Goal: Task Accomplishment & Management: Use online tool/utility

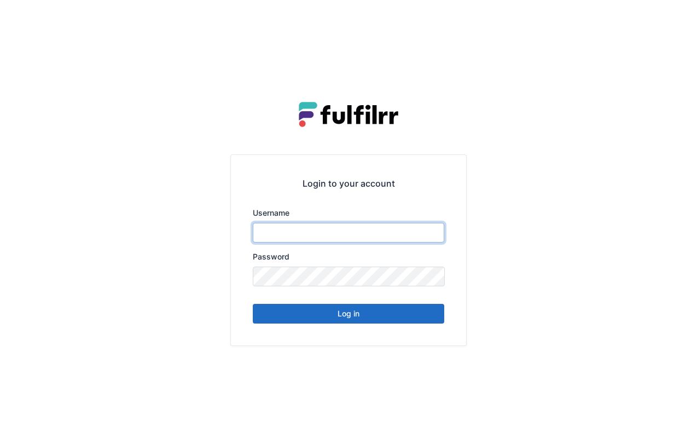
type input "******"
click at [367, 318] on button "Log in" at bounding box center [349, 314] width 192 height 20
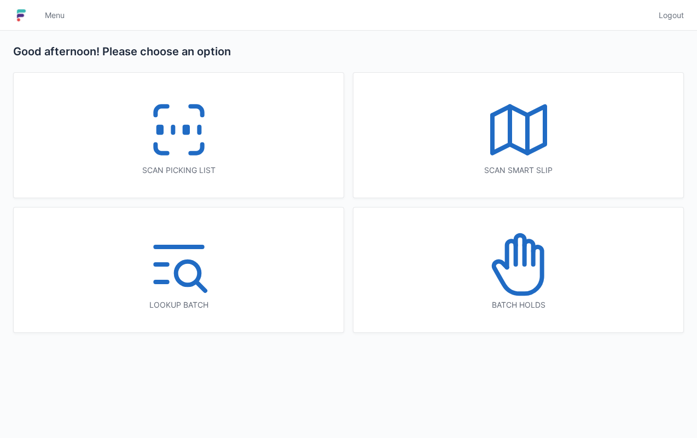
click at [190, 149] on icon at bounding box center [179, 130] width 70 height 70
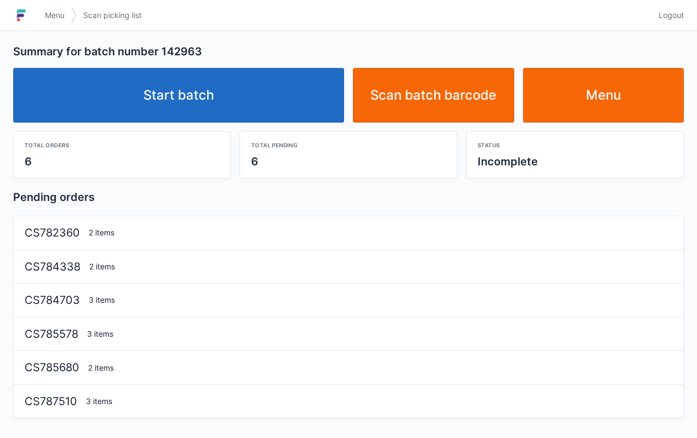
click at [229, 117] on link "Start batch" at bounding box center [178, 95] width 331 height 55
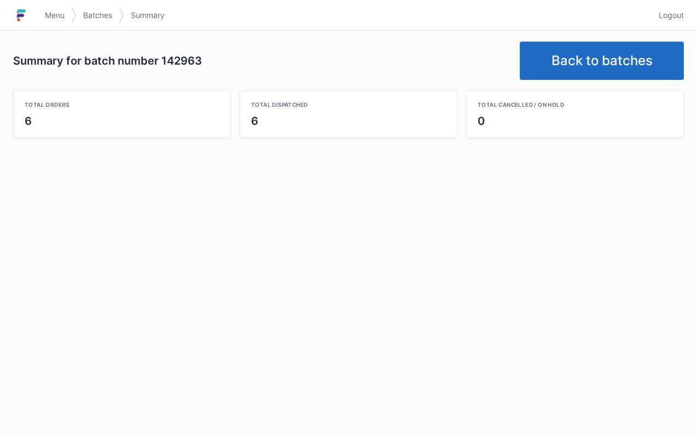
click at [600, 59] on link "Back to batches" at bounding box center [602, 61] width 164 height 38
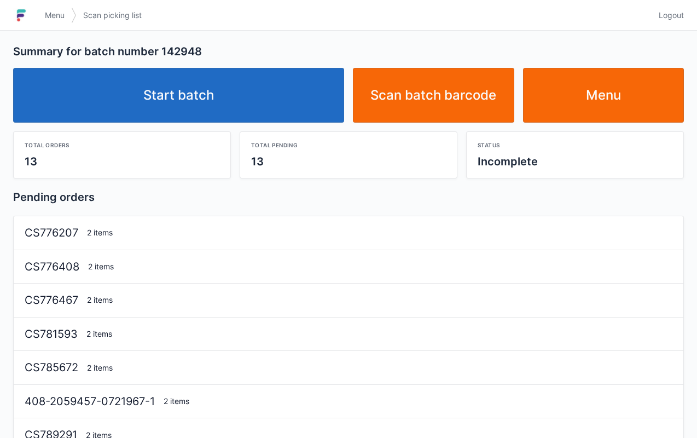
click at [245, 118] on link "Start batch" at bounding box center [178, 95] width 331 height 55
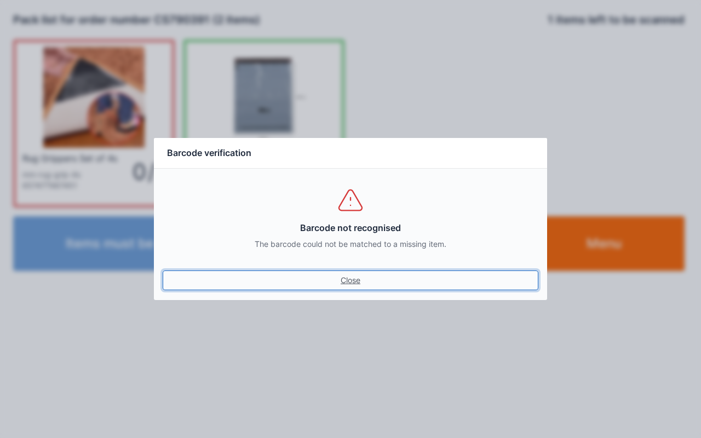
click at [351, 282] on link "Close" at bounding box center [351, 280] width 376 height 20
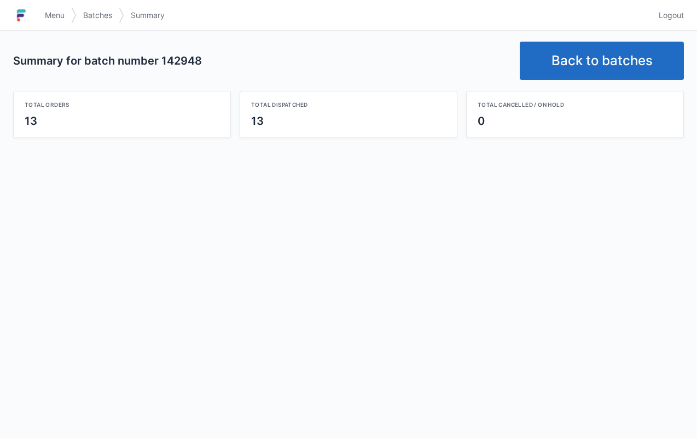
click at [610, 74] on link "Back to batches" at bounding box center [602, 61] width 164 height 38
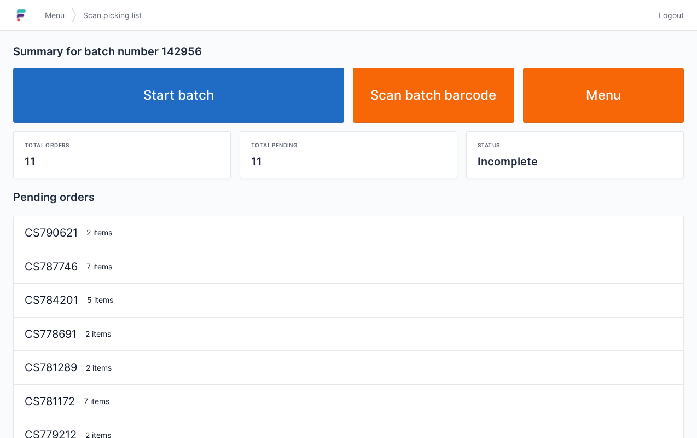
click at [206, 104] on link "Start batch" at bounding box center [178, 95] width 331 height 55
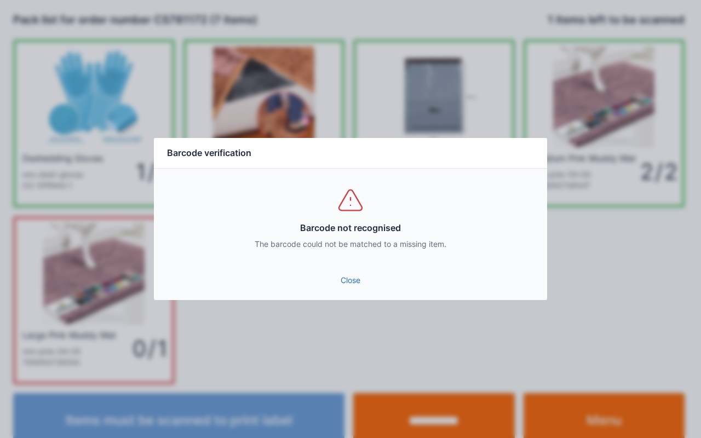
click at [342, 299] on div "Close" at bounding box center [350, 283] width 393 height 33
click at [338, 281] on link "Close" at bounding box center [351, 280] width 376 height 20
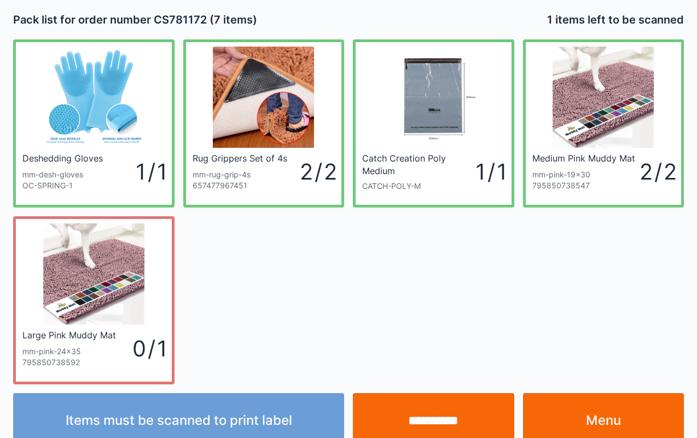
click at [437, 417] on input "**********" at bounding box center [433, 420] width 161 height 55
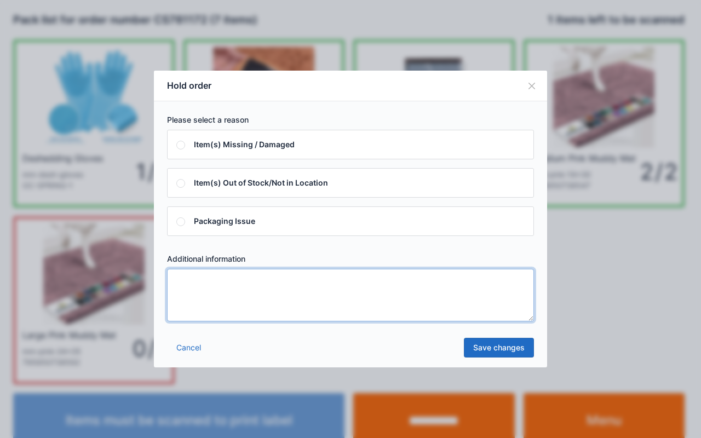
click at [239, 300] on textarea at bounding box center [350, 295] width 367 height 53
type textarea "****"
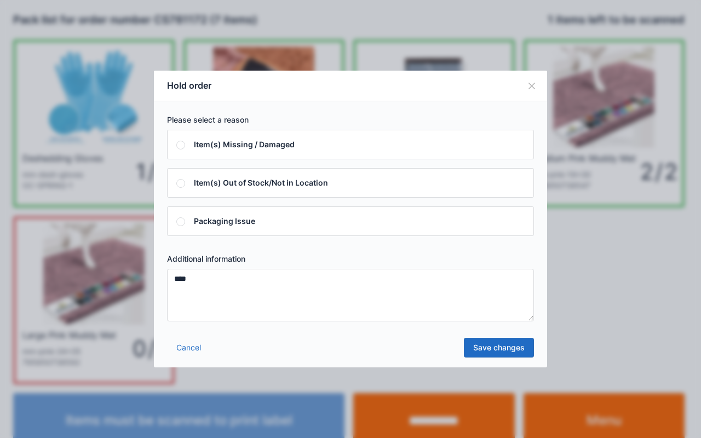
click at [498, 345] on link "Save changes" at bounding box center [499, 348] width 70 height 20
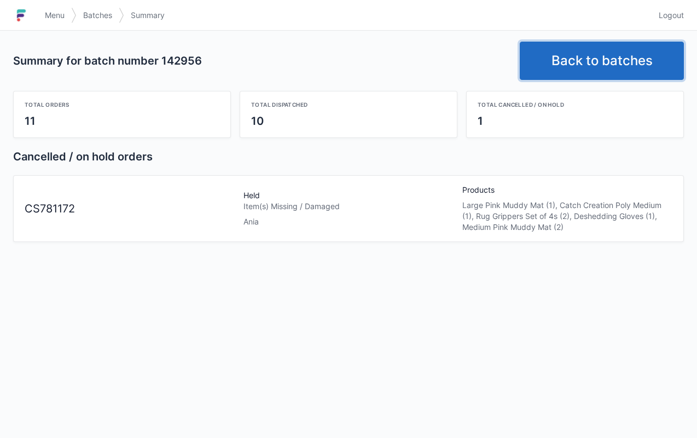
click at [645, 53] on link "Back to batches" at bounding box center [602, 61] width 164 height 38
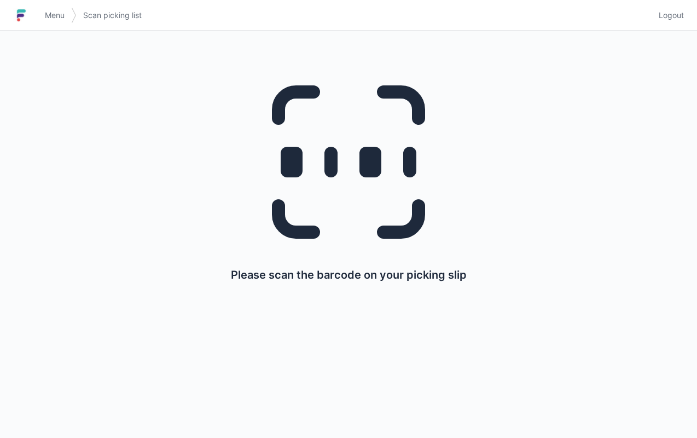
click at [59, 15] on span "Menu" at bounding box center [55, 15] width 20 height 11
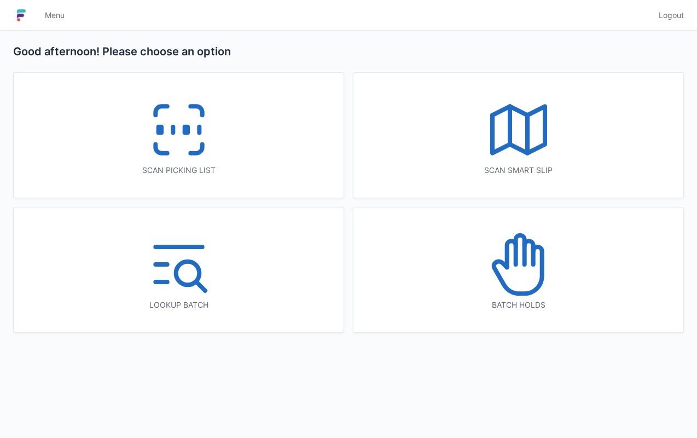
click at [506, 297] on icon at bounding box center [519, 264] width 70 height 70
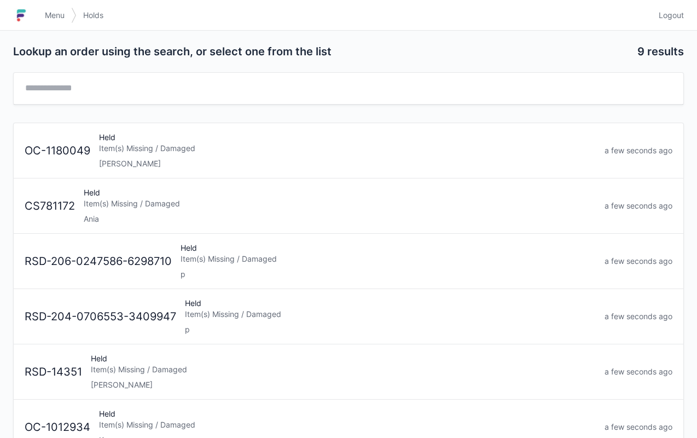
click at [91, 210] on div "Held Item(s) Missing / Damaged Ania" at bounding box center [339, 205] width 521 height 37
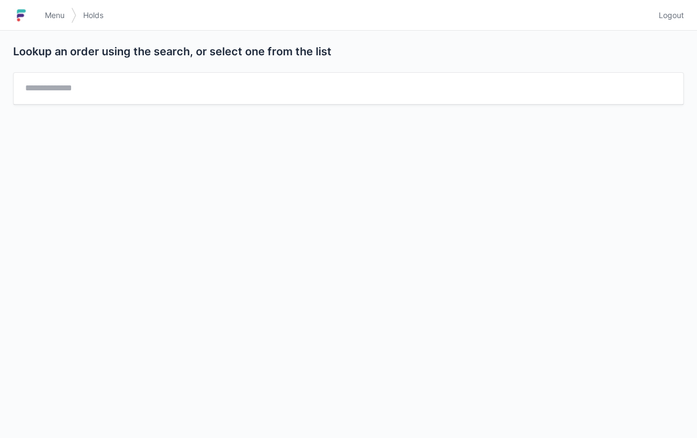
click at [67, 24] on link "Menu" at bounding box center [54, 15] width 33 height 20
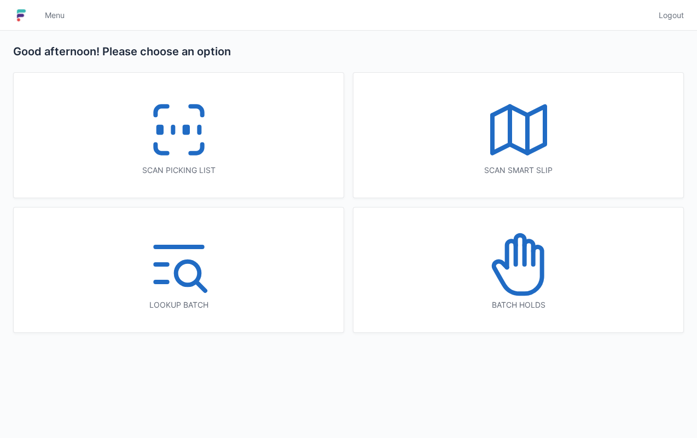
click at [160, 140] on icon at bounding box center [179, 130] width 70 height 70
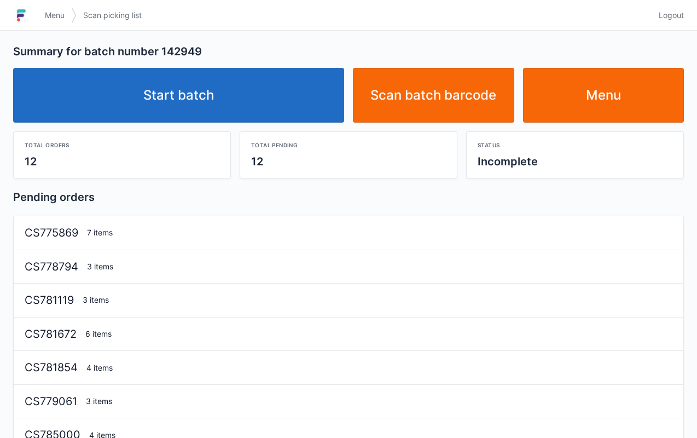
click at [204, 95] on link "Start batch" at bounding box center [178, 95] width 331 height 55
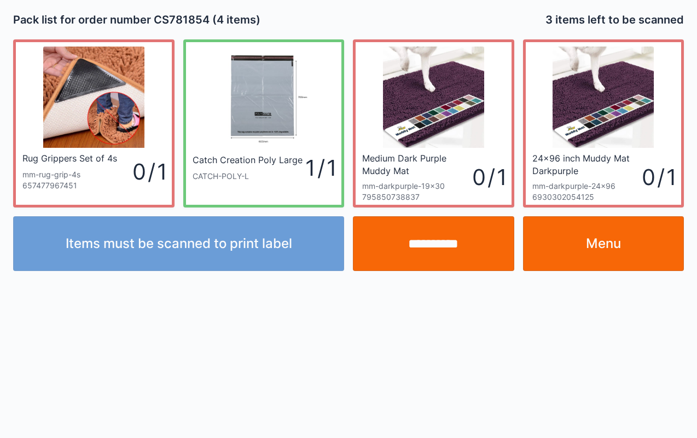
click at [436, 246] on input "**********" at bounding box center [433, 243] width 161 height 55
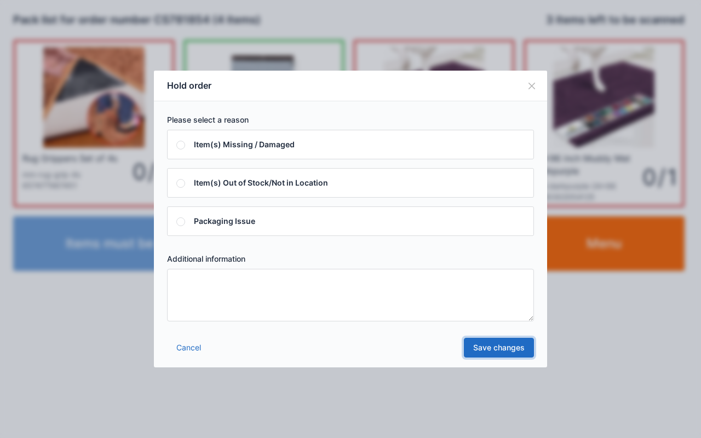
click at [509, 349] on link "Save changes" at bounding box center [499, 348] width 70 height 20
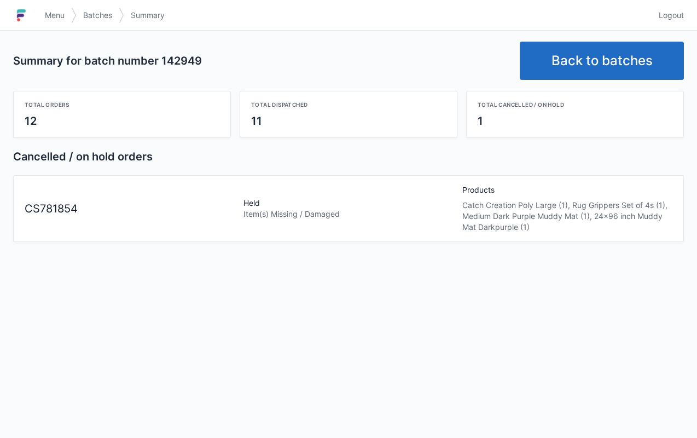
click at [602, 57] on link "Back to batches" at bounding box center [602, 61] width 164 height 38
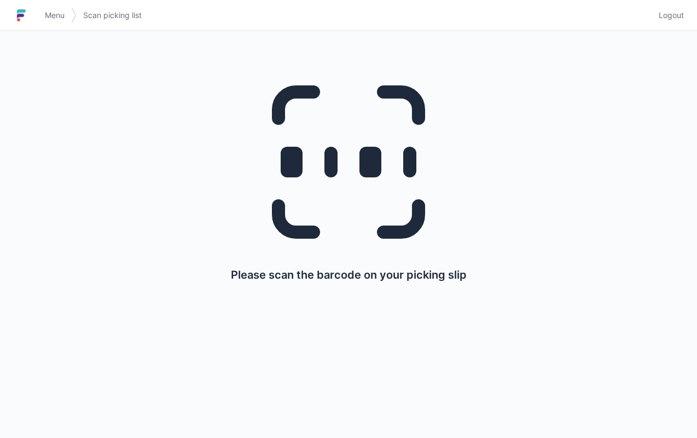
click at [68, 16] on link "Menu" at bounding box center [54, 15] width 33 height 20
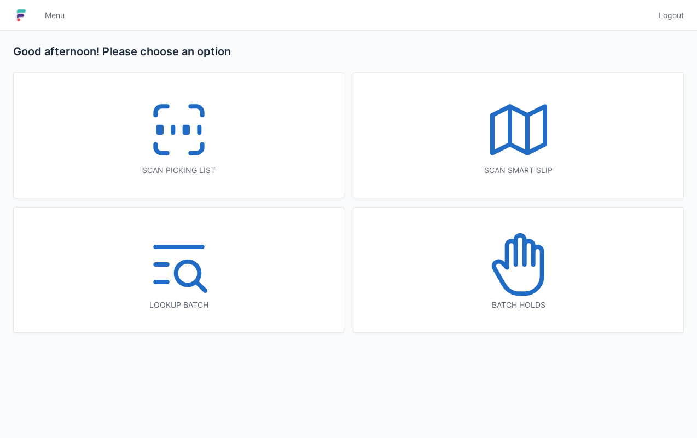
click at [505, 308] on div "Batch holds" at bounding box center [519, 304] width 286 height 11
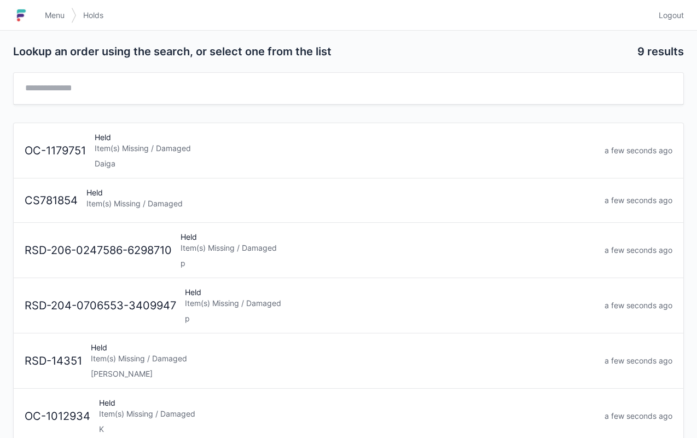
click at [319, 193] on div "Held Item(s) Missing / Damaged" at bounding box center [341, 200] width 518 height 26
click at [237, 204] on div "Item(s) Missing / Damaged" at bounding box center [341, 203] width 510 height 11
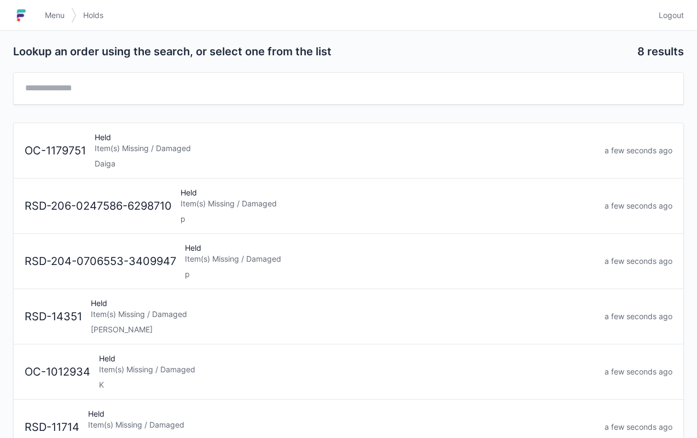
click at [59, 23] on link "Menu" at bounding box center [54, 15] width 33 height 20
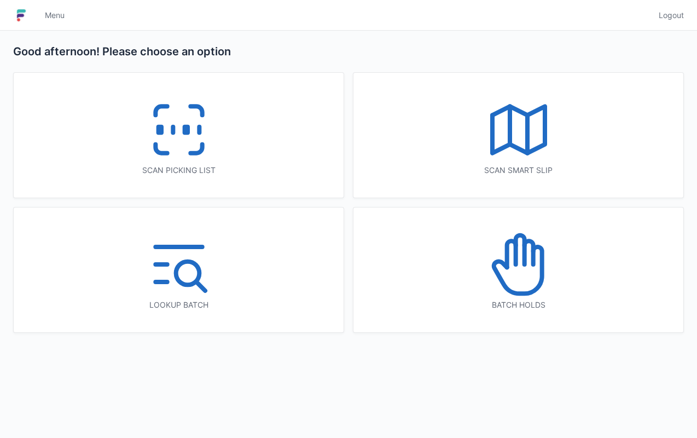
click at [239, 142] on div "Scan picking list" at bounding box center [179, 135] width 330 height 125
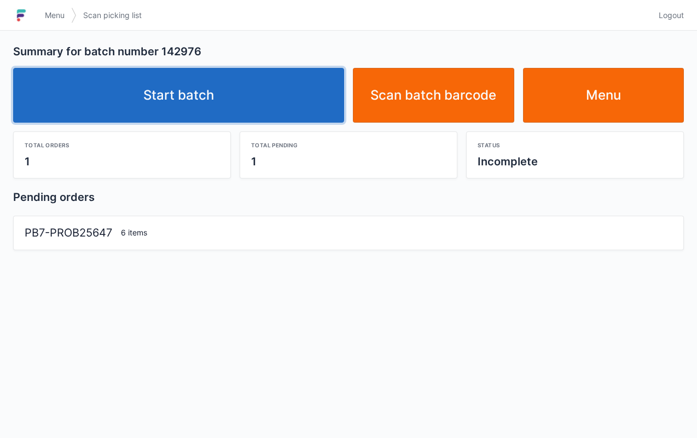
click at [210, 83] on link "Start batch" at bounding box center [178, 95] width 331 height 55
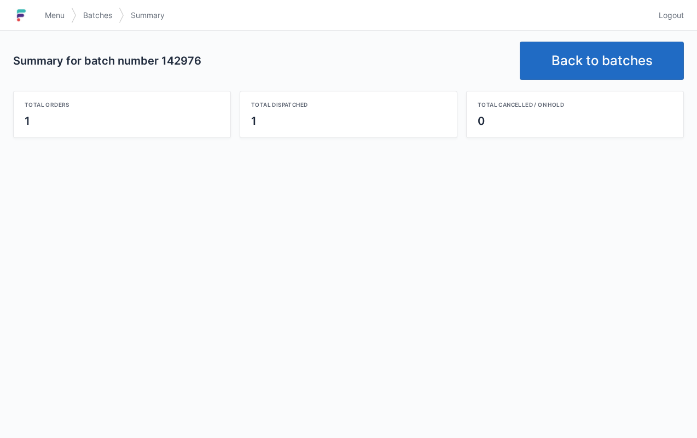
click at [589, 54] on link "Back to batches" at bounding box center [602, 61] width 164 height 38
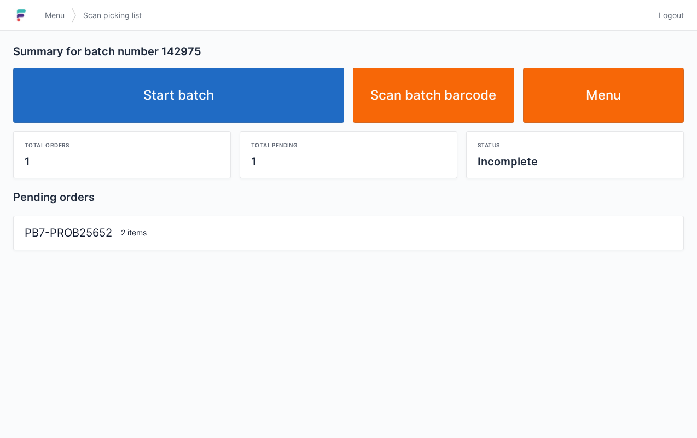
click at [230, 100] on link "Start batch" at bounding box center [178, 95] width 331 height 55
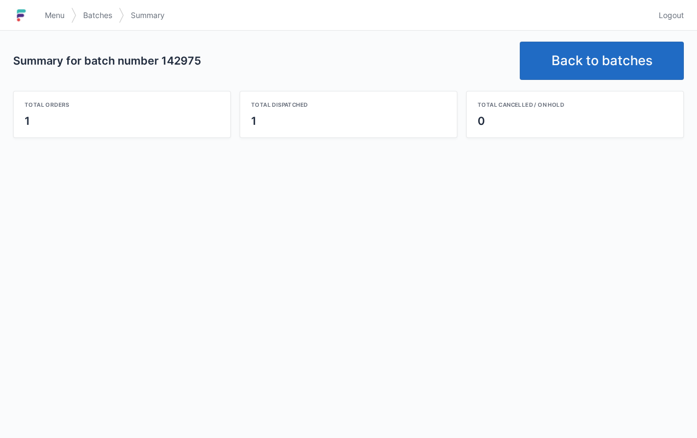
click at [612, 44] on link "Back to batches" at bounding box center [602, 61] width 164 height 38
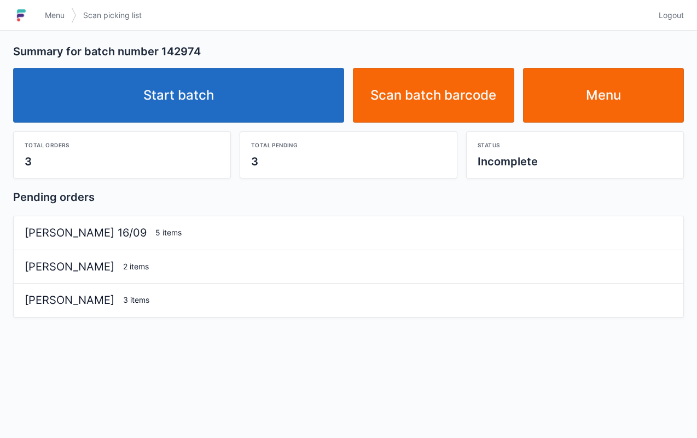
click at [248, 119] on link "Start batch" at bounding box center [178, 95] width 331 height 55
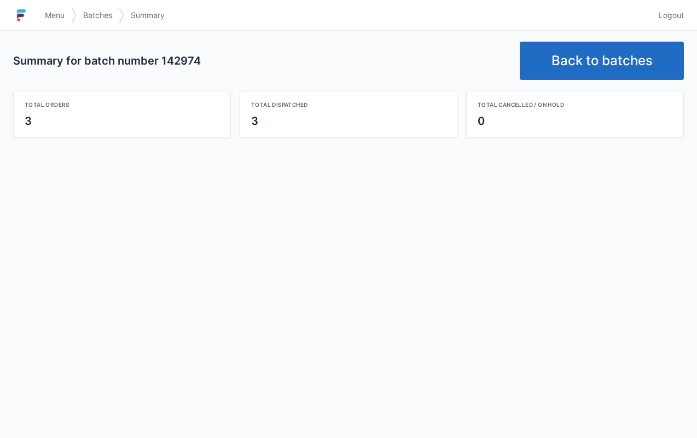
click at [597, 69] on link "Back to batches" at bounding box center [602, 61] width 164 height 38
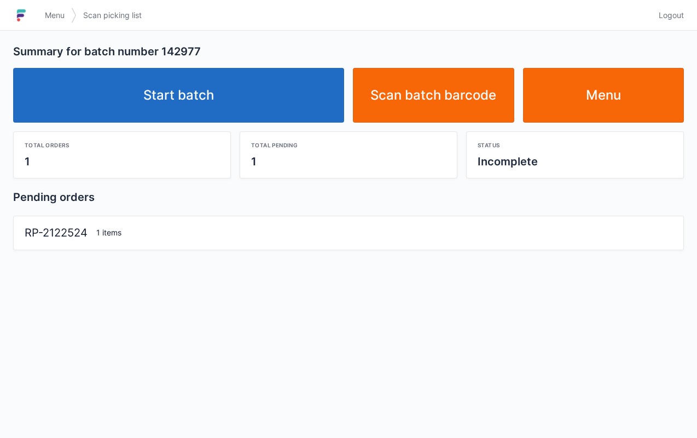
click at [184, 100] on link "Start batch" at bounding box center [178, 95] width 331 height 55
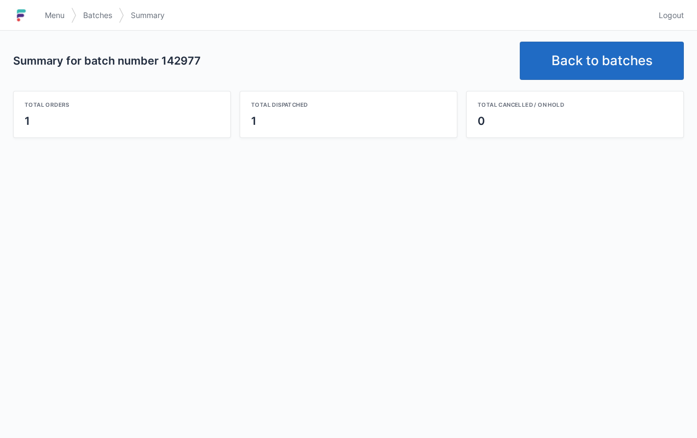
click at [605, 47] on link "Back to batches" at bounding box center [602, 61] width 164 height 38
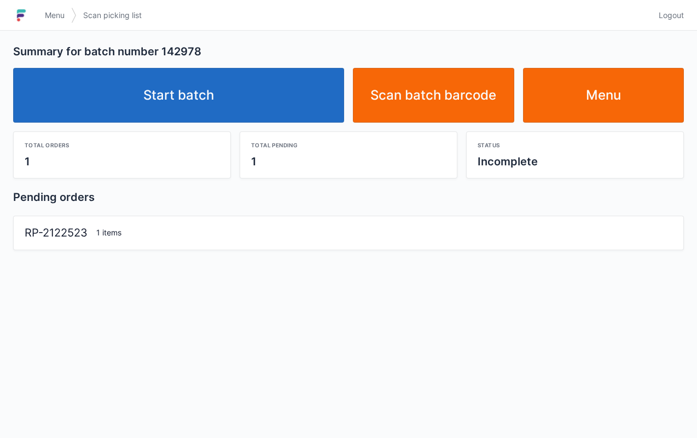
click at [239, 95] on link "Start batch" at bounding box center [178, 95] width 331 height 55
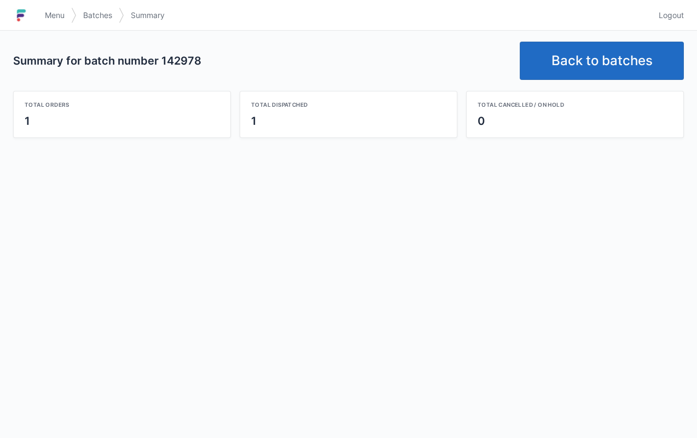
click at [589, 68] on link "Back to batches" at bounding box center [602, 61] width 164 height 38
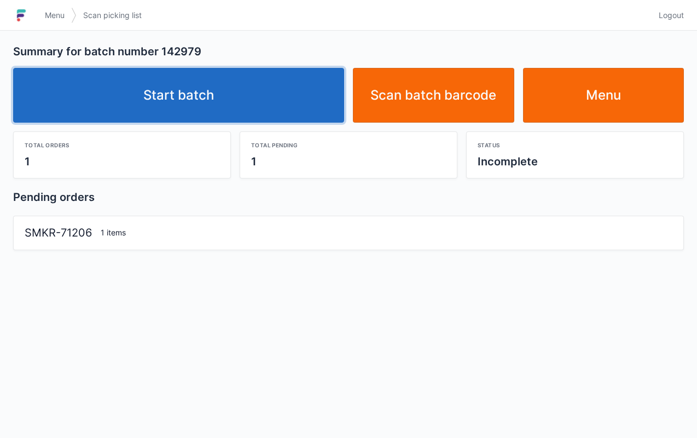
click at [249, 94] on link "Start batch" at bounding box center [178, 95] width 331 height 55
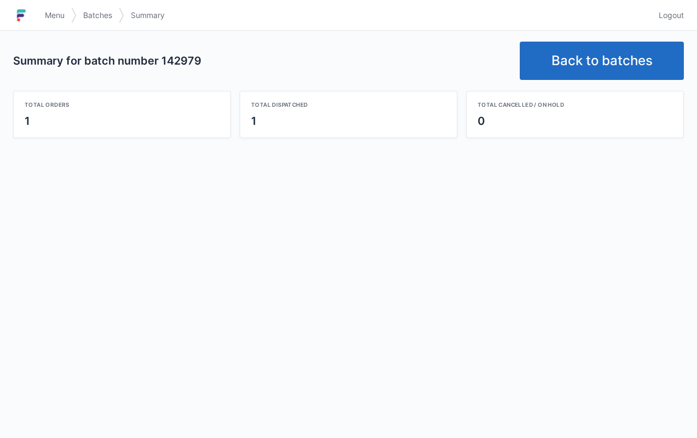
click at [595, 62] on link "Back to batches" at bounding box center [602, 61] width 164 height 38
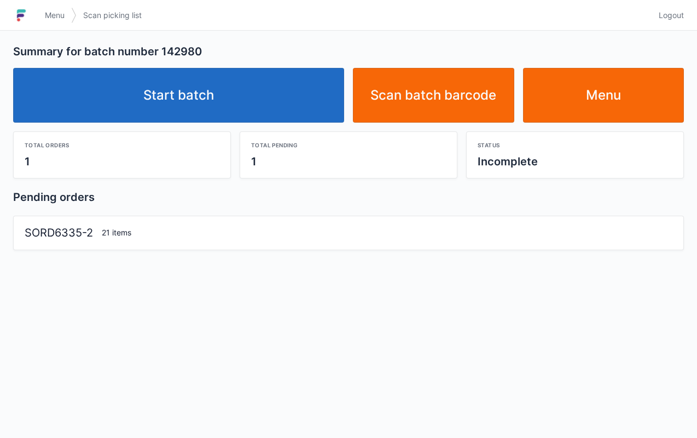
click at [204, 108] on link "Start batch" at bounding box center [178, 95] width 331 height 55
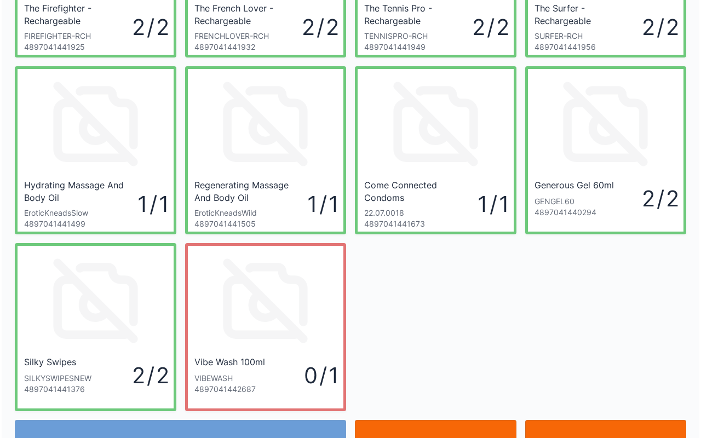
scroll to position [328, 0]
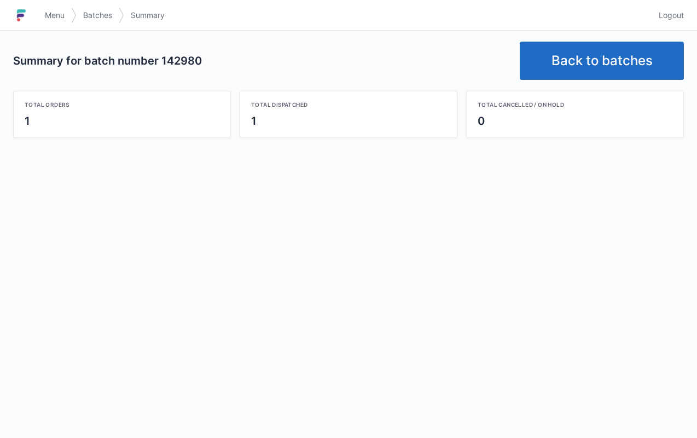
click at [595, 60] on link "Back to batches" at bounding box center [602, 61] width 164 height 38
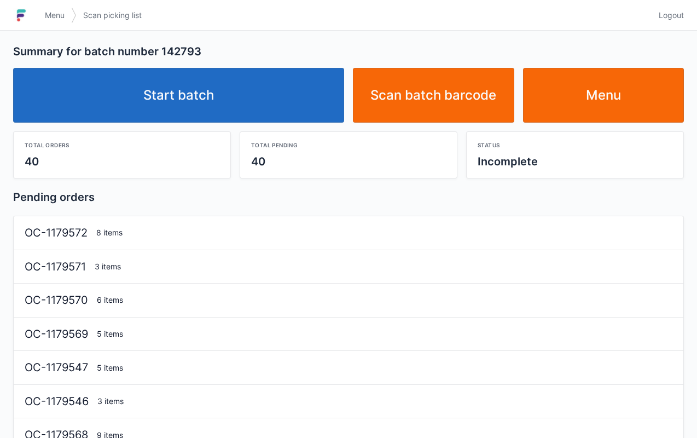
click at [204, 102] on link "Start batch" at bounding box center [178, 95] width 331 height 55
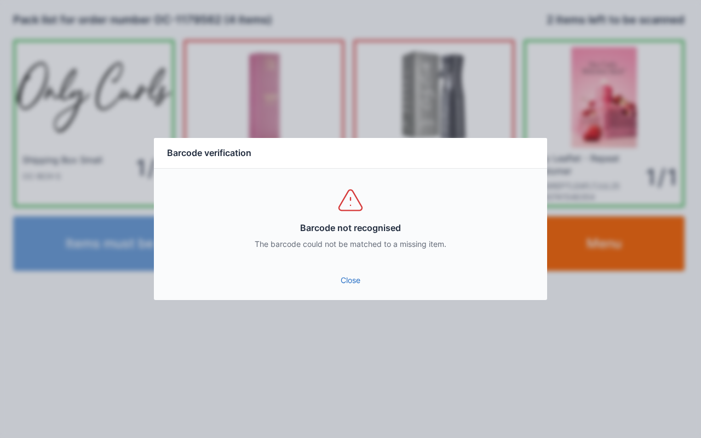
click at [348, 278] on link "Close" at bounding box center [351, 280] width 376 height 20
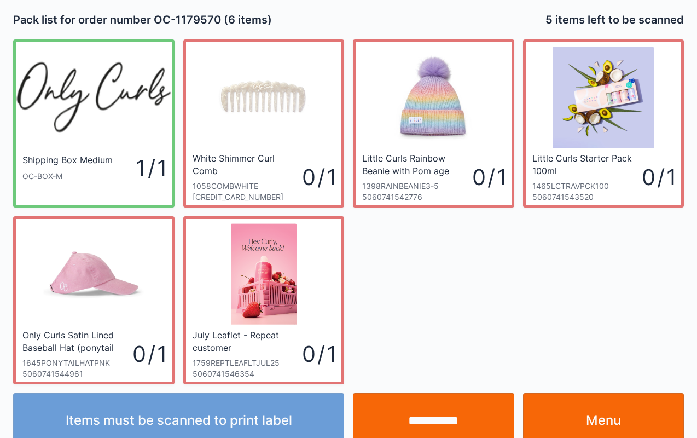
click at [584, 414] on link "Menu" at bounding box center [603, 420] width 161 height 55
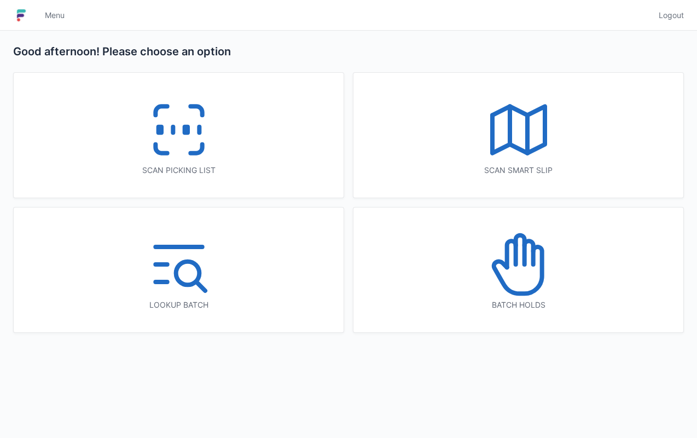
click at [190, 147] on icon at bounding box center [179, 130] width 70 height 70
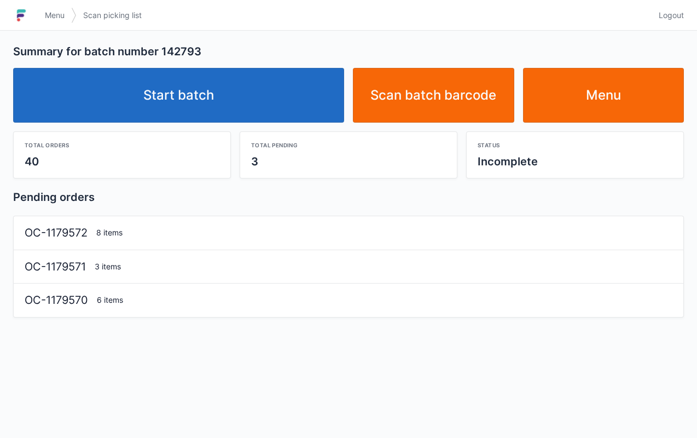
click at [238, 82] on link "Start batch" at bounding box center [178, 95] width 331 height 55
